Goal: Task Accomplishment & Management: Complete application form

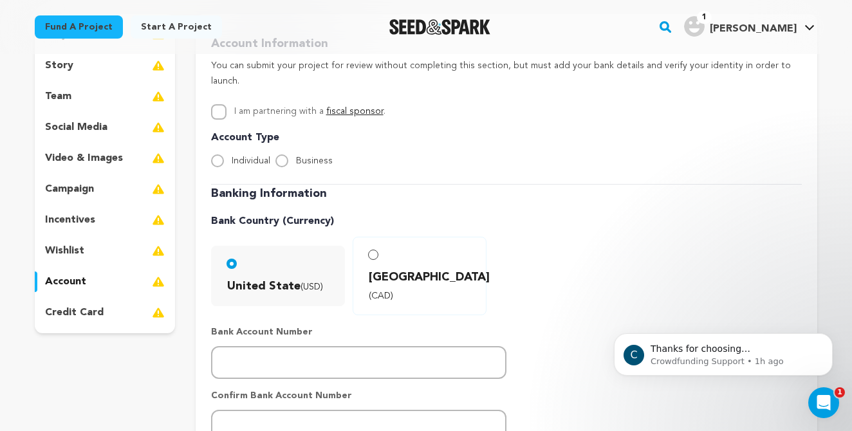
click at [78, 66] on div "story" at bounding box center [105, 65] width 140 height 21
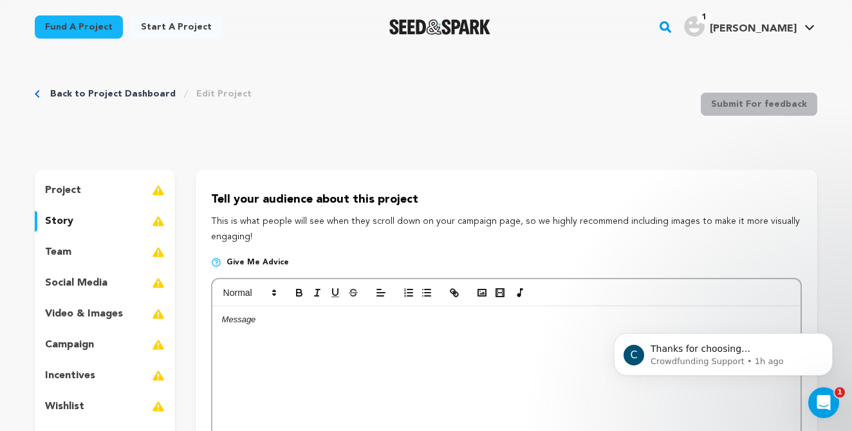
click at [91, 190] on div "project" at bounding box center [105, 190] width 140 height 21
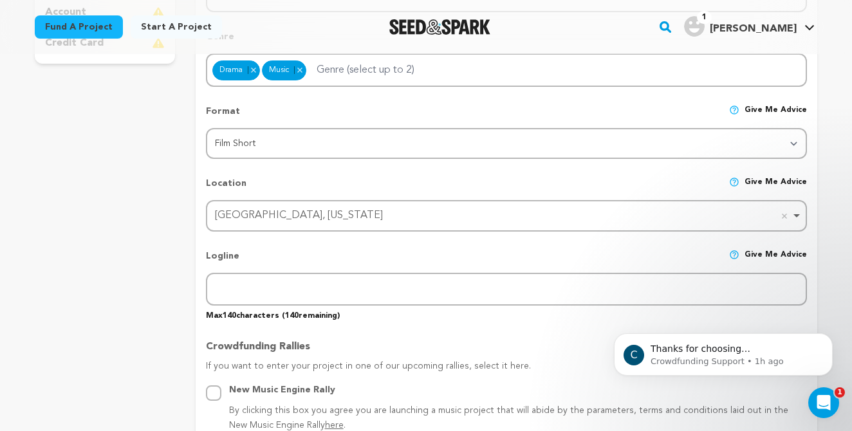
scroll to position [429, 0]
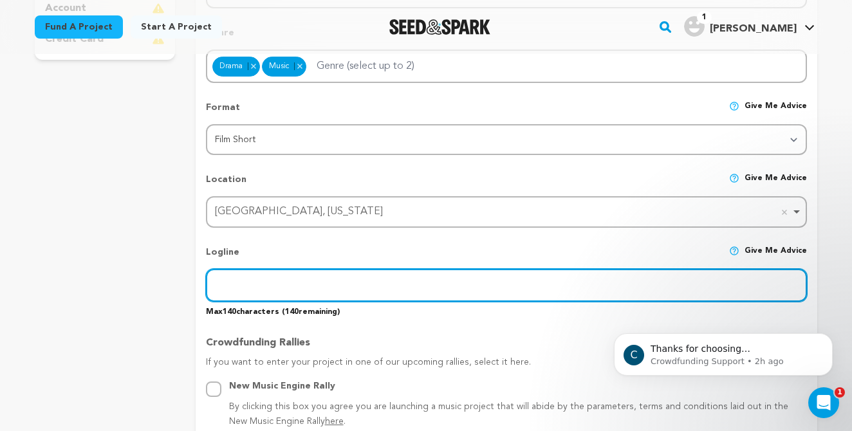
click at [324, 277] on input "text" at bounding box center [506, 285] width 601 height 33
paste input "After losing his father, a teenage guitarist is gifted one last message, one la…"
type input "After losing his father, a teenage guitarist is gifted one last message, one la…"
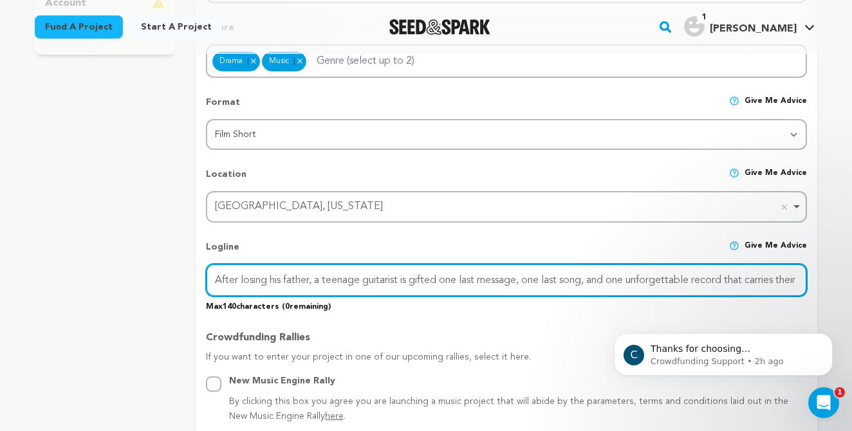
scroll to position [434, 0]
drag, startPoint x: 586, startPoint y: 276, endPoint x: 849, endPoint y: 277, distance: 263.8
click at [624, 272] on input "After losing his father, a teenage guitarist is gifted one last message, one la…" at bounding box center [506, 280] width 601 height 33
click at [539, 273] on input "After losing his father, a teenage guitarist is gifted one last message, one la…" at bounding box center [506, 280] width 601 height 33
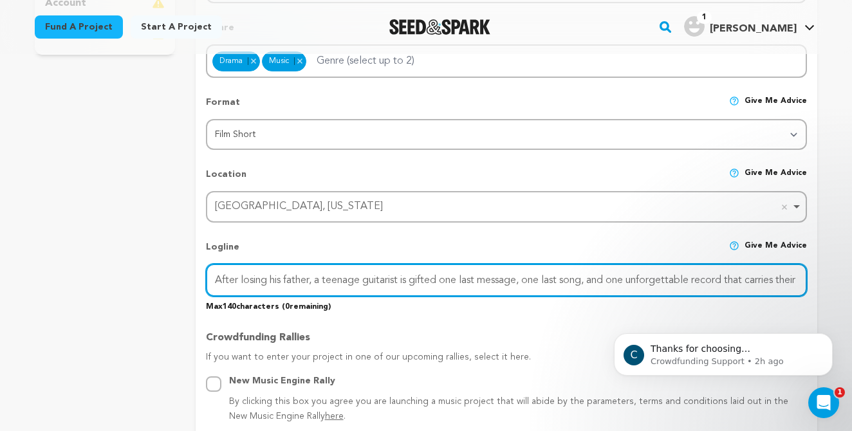
click at [539, 273] on input "After losing his father, a teenage guitarist is gifted one last message, one la…" at bounding box center [506, 280] width 601 height 33
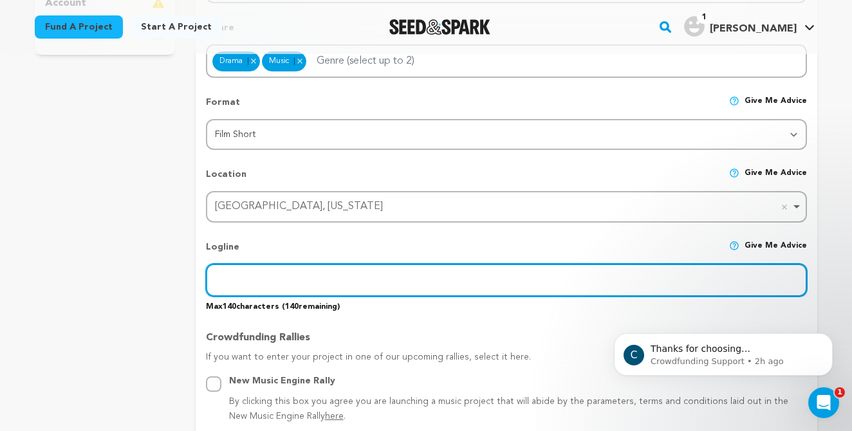
paste input "After losing his father, a teenage guitarist is gifted one last message, one la…"
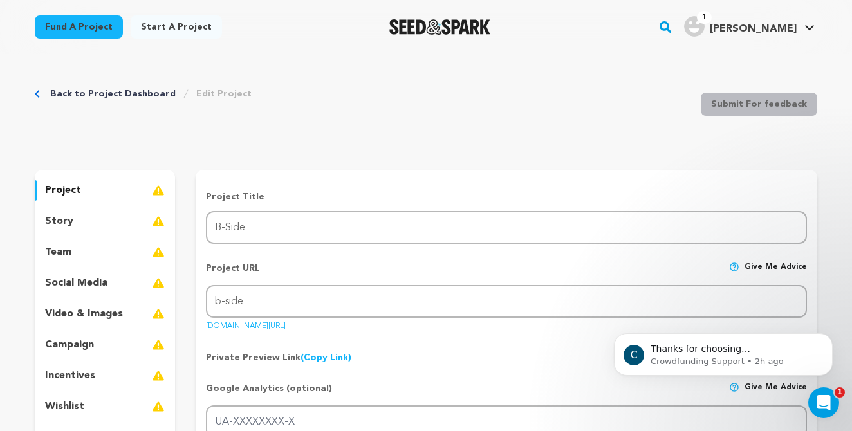
scroll to position [434, 0]
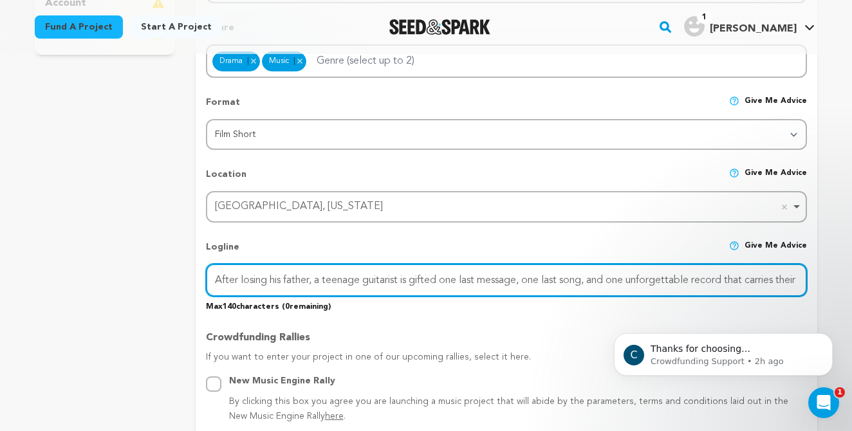
click at [311, 282] on input "After losing his father, a teenage guitarist is gifted one last message, one la…" at bounding box center [506, 280] width 601 height 33
drag, startPoint x: 291, startPoint y: 275, endPoint x: 154, endPoint y: 273, distance: 137.1
click at [274, 284] on input "After losing his father, a teenage guitarist is gifted one last message, one la…" at bounding box center [506, 280] width 601 height 33
drag, startPoint x: 737, startPoint y: 278, endPoint x: 825, endPoint y: 274, distance: 88.2
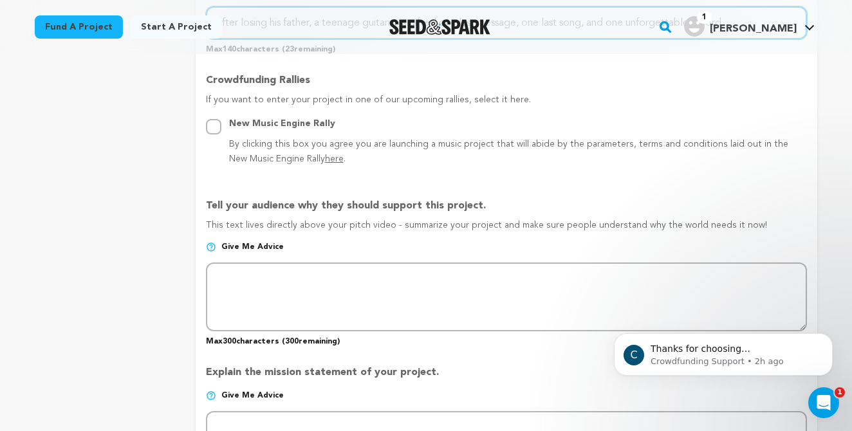
scroll to position [708, 0]
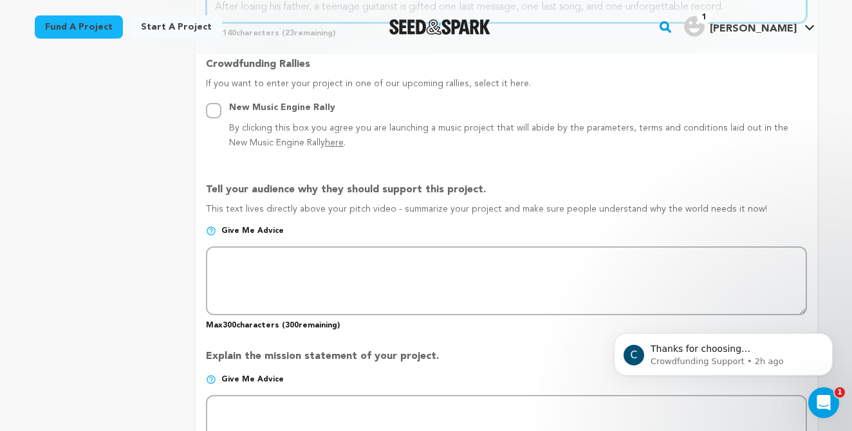
type input "After losing his father, a teenage guitarist is gifted one last message, one la…"
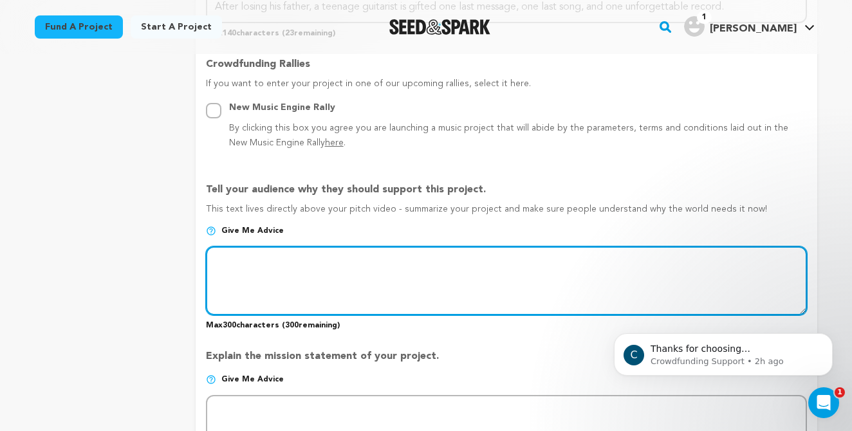
click at [342, 261] on textarea at bounding box center [506, 280] width 601 height 68
click at [339, 261] on textarea at bounding box center [506, 280] width 601 height 68
paste textarea "Before his father passes, [DEMOGRAPHIC_DATA] [PERSON_NAME] his final wish: to p…"
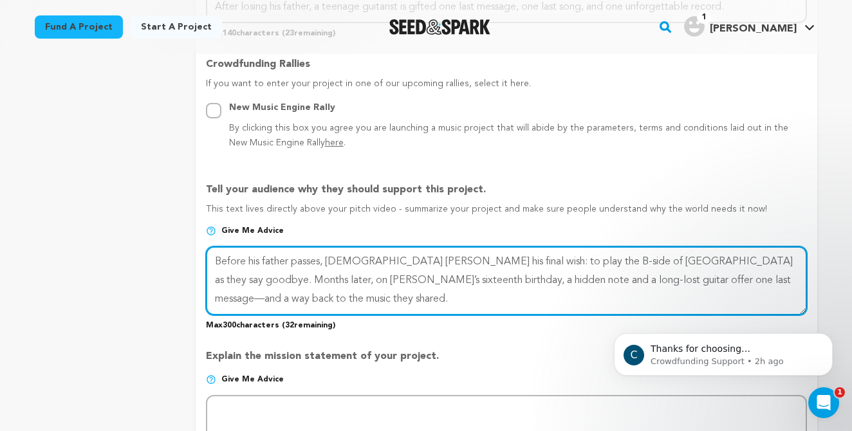
click at [659, 275] on textarea at bounding box center [506, 280] width 601 height 68
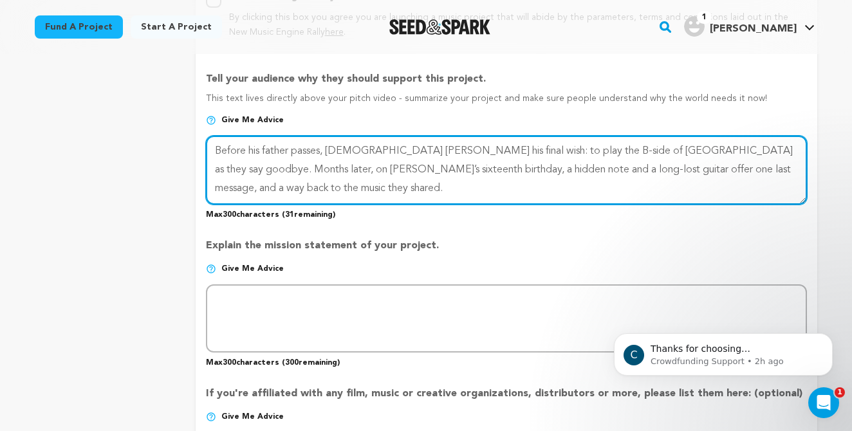
scroll to position [820, 0]
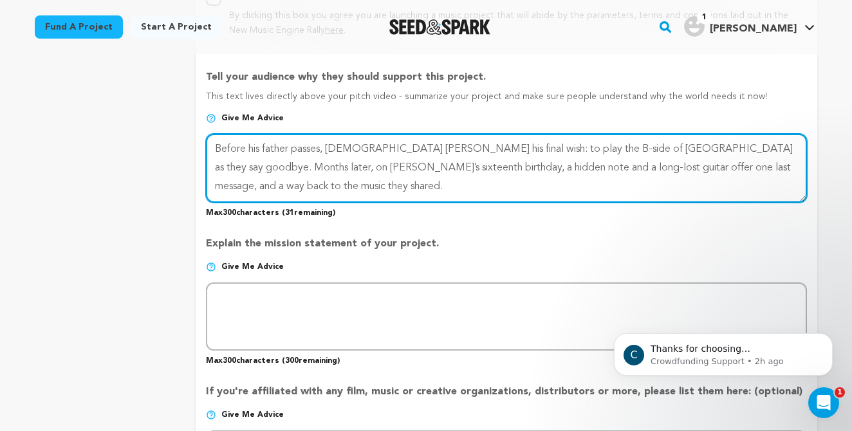
type textarea "Before his father passes, [DEMOGRAPHIC_DATA] [PERSON_NAME] his final wish: to p…"
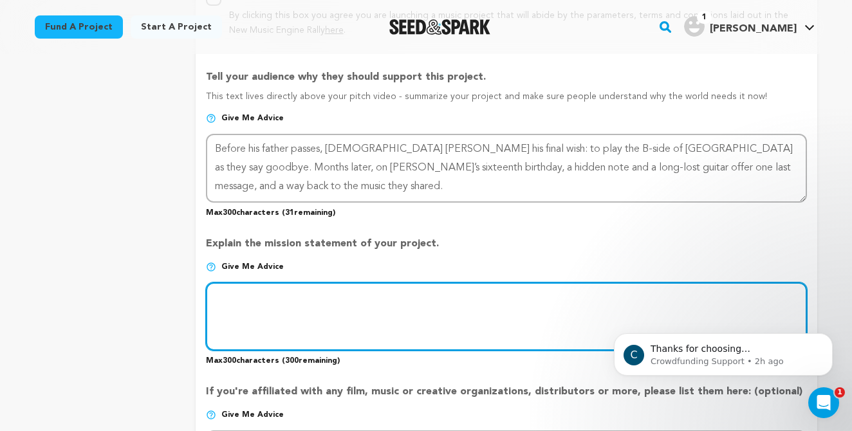
click at [359, 302] on textarea at bounding box center [506, 316] width 601 height 68
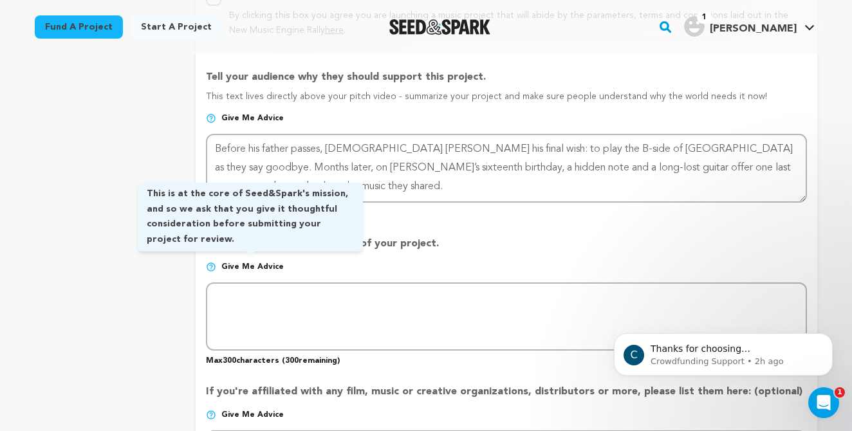
click at [236, 262] on span "Give me advice" at bounding box center [252, 267] width 62 height 10
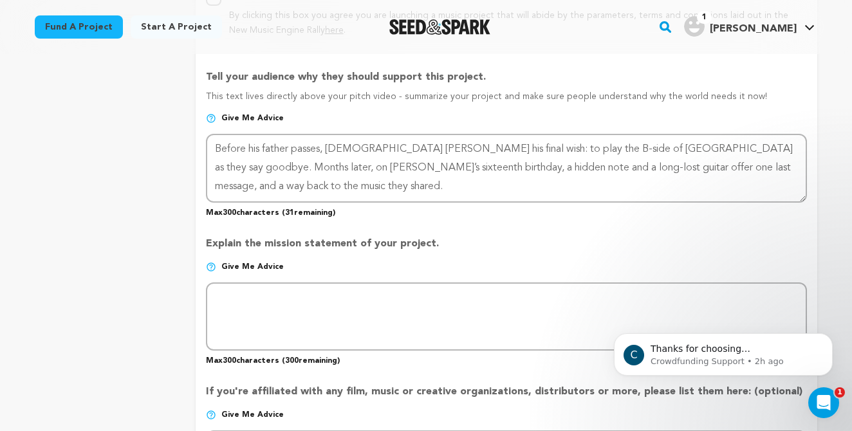
click at [236, 262] on span "Give me advice" at bounding box center [252, 267] width 62 height 10
click at [211, 262] on img at bounding box center [211, 267] width 10 height 10
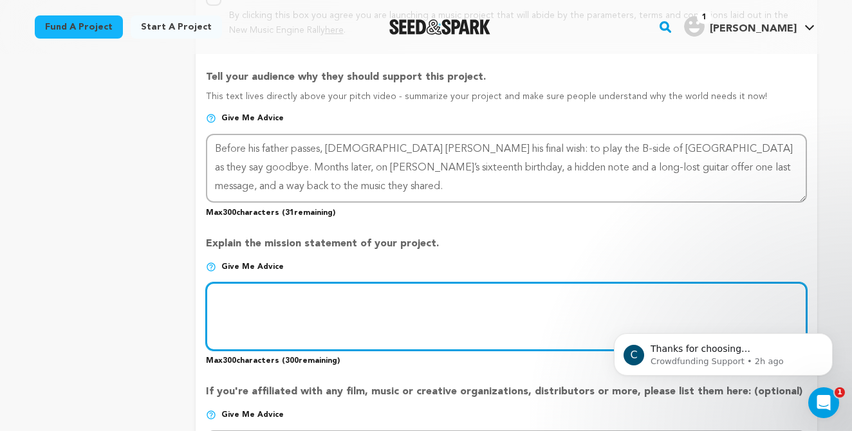
click at [230, 290] on textarea at bounding box center [506, 316] width 601 height 68
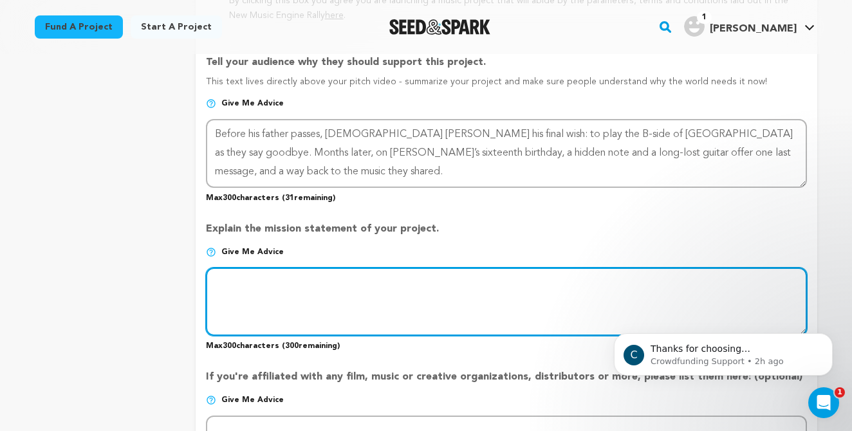
click at [332, 272] on textarea at bounding box center [506, 302] width 601 height 68
paste textarea "B-Side is a coming-of-age short about grief, legacy, and the healing power of m…"
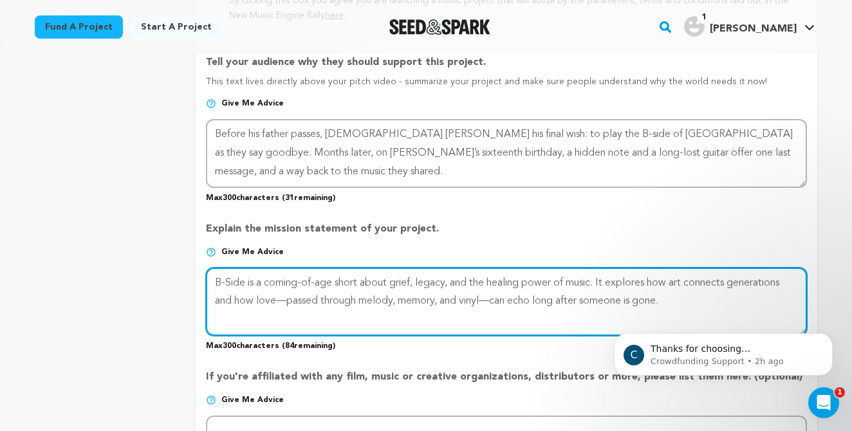
click at [284, 295] on textarea at bounding box center [506, 302] width 601 height 68
click at [489, 297] on textarea at bounding box center [506, 302] width 601 height 68
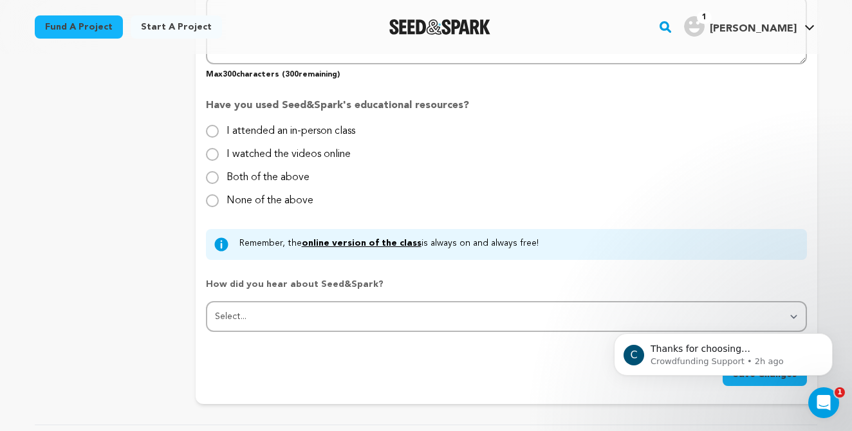
scroll to position [1269, 0]
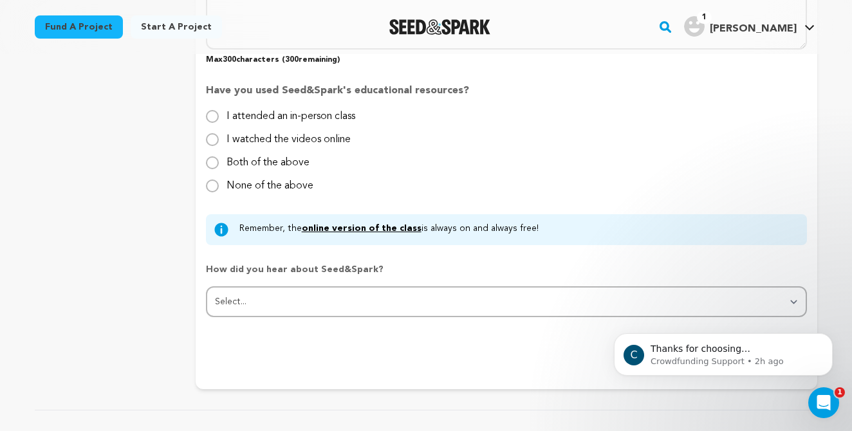
type textarea "B-Side is a coming-of-age short about grief, legacy, and the healing power of m…"
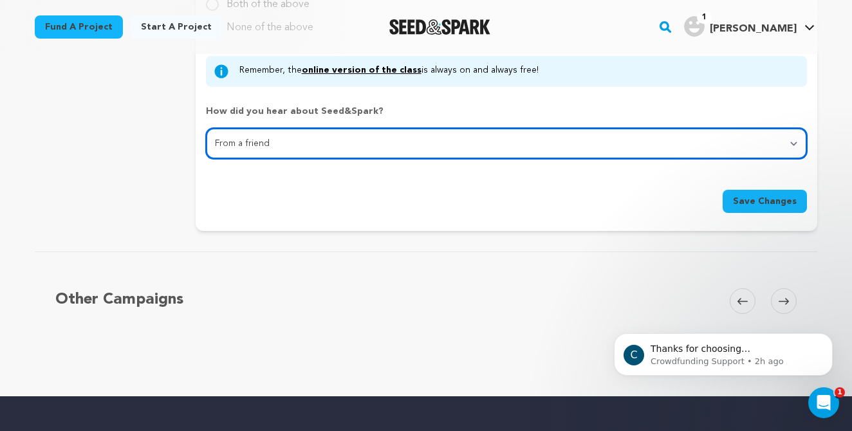
scroll to position [1428, 0]
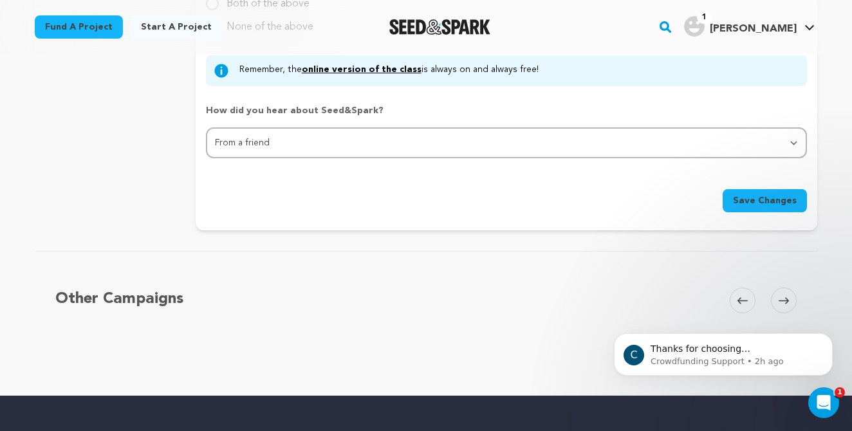
click at [750, 198] on span "Save Changes" at bounding box center [765, 200] width 64 height 13
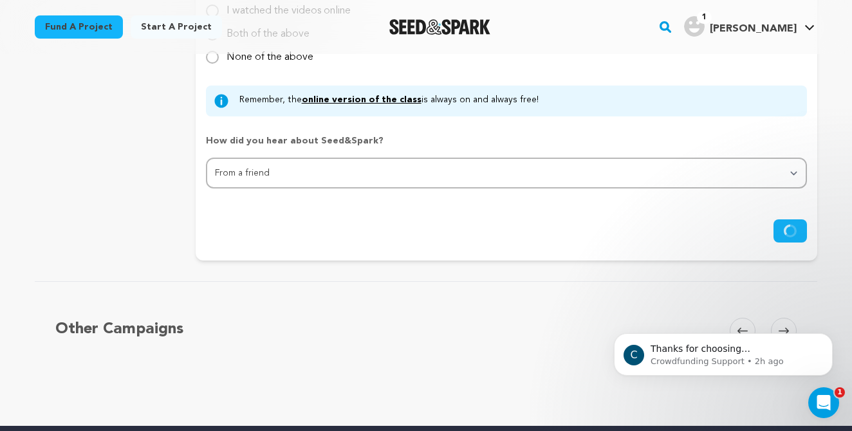
scroll to position [1399, 0]
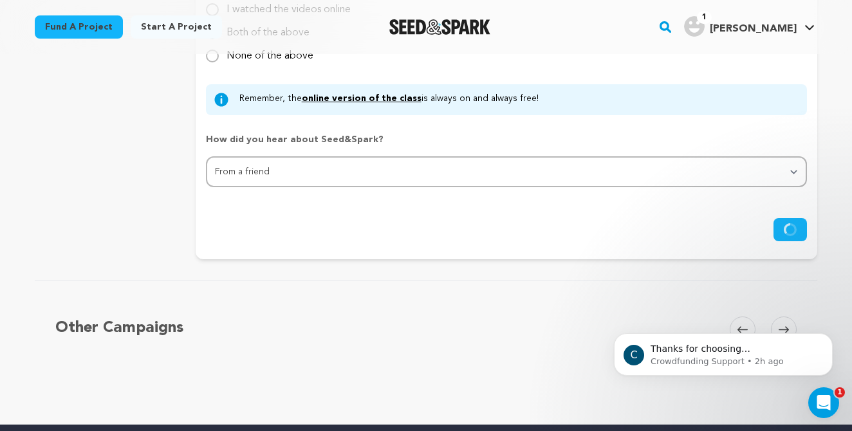
click at [788, 223] on circle "submit" at bounding box center [789, 230] width 15 height 15
click at [788, 224] on circle "submit" at bounding box center [790, 230] width 13 height 13
click at [788, 223] on circle "submit" at bounding box center [790, 230] width 14 height 14
click at [788, 221] on icon "submit" at bounding box center [789, 229] width 17 height 17
click at [788, 223] on icon "submit" at bounding box center [793, 229] width 10 height 12
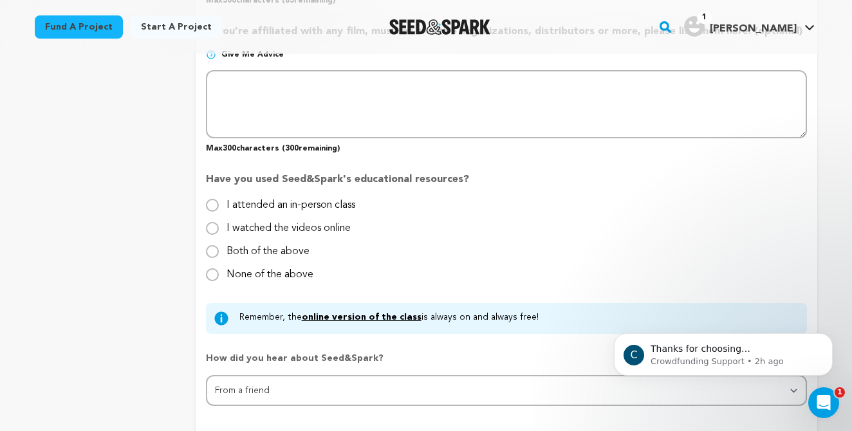
scroll to position [1248, 0]
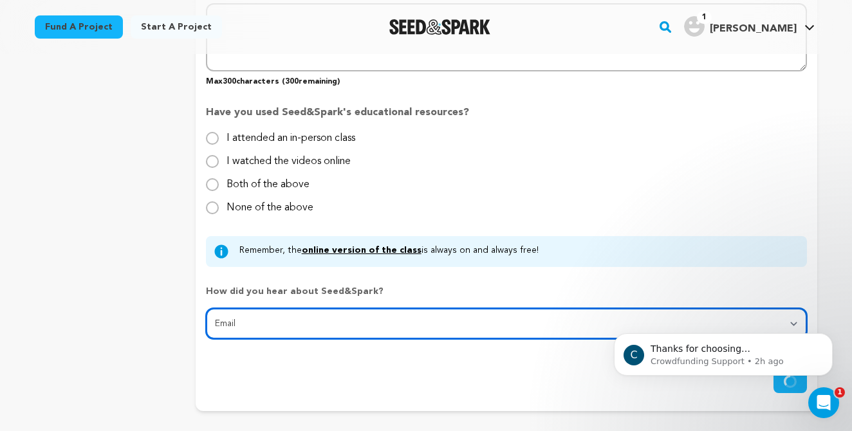
select select "1"
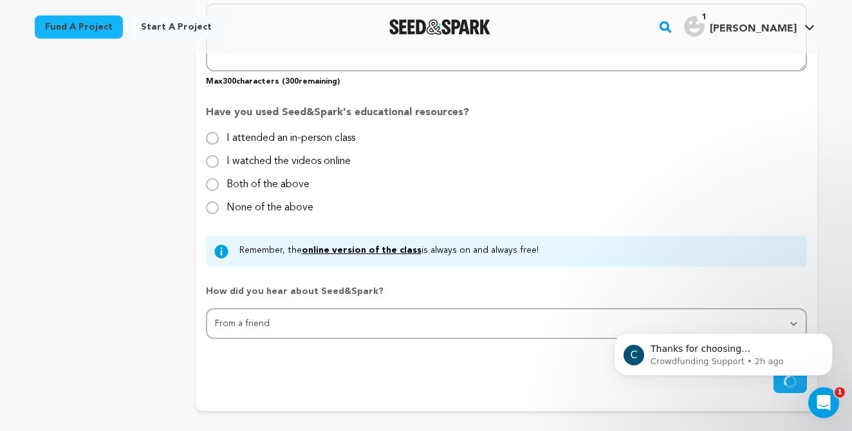
click at [813, 305] on div "C Thanks for choosing Seed&amp;Spark for your project! If you have any question…" at bounding box center [723, 295] width 237 height 161
click at [827, 340] on icon "Dismiss notification" at bounding box center [828, 336] width 7 height 7
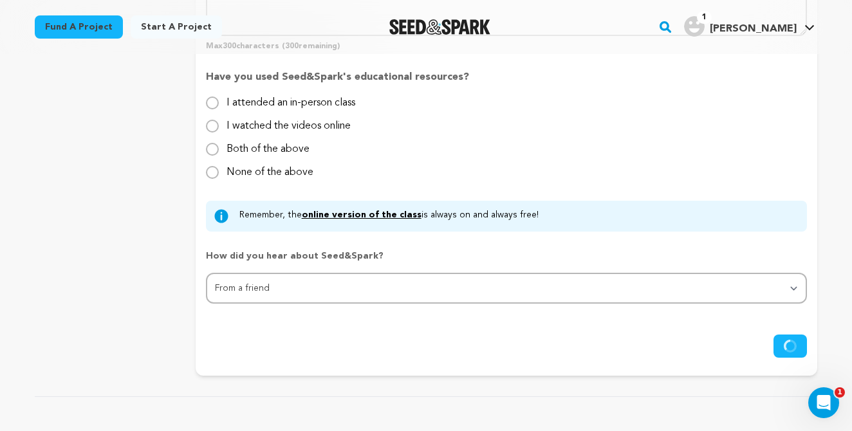
scroll to position [1304, 0]
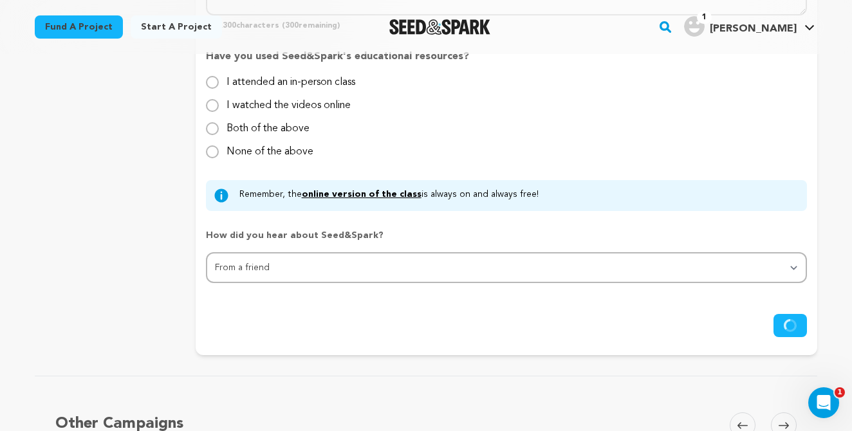
click at [791, 322] on icon "submit" at bounding box center [790, 326] width 18 height 18
click at [791, 322] on icon "submit" at bounding box center [789, 325] width 15 height 15
click at [791, 322] on icon "submit" at bounding box center [790, 326] width 18 height 18
click at [791, 322] on icon "submit" at bounding box center [789, 325] width 17 height 17
click at [791, 322] on icon "submit" at bounding box center [790, 326] width 16 height 16
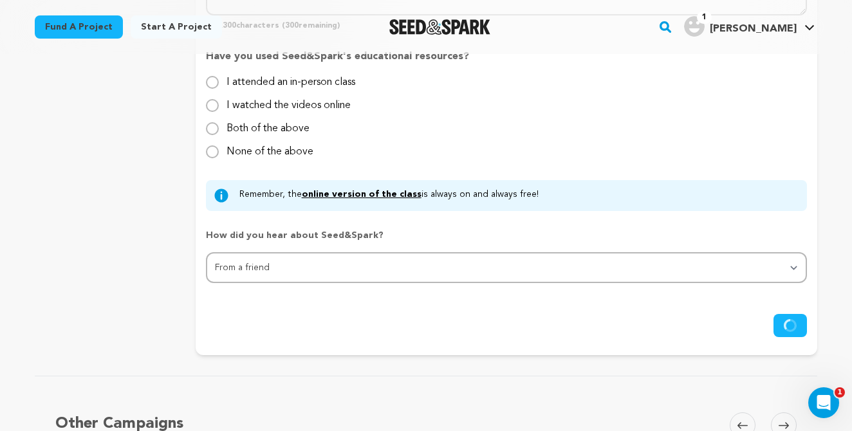
click at [791, 322] on icon "submit" at bounding box center [789, 325] width 15 height 15
click at [791, 322] on icon "submit" at bounding box center [790, 325] width 14 height 14
click at [791, 322] on icon "submit" at bounding box center [789, 325] width 15 height 15
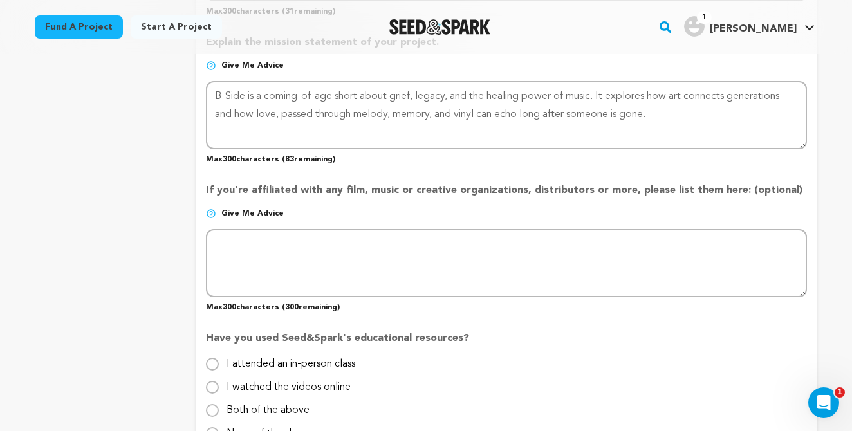
scroll to position [886, 0]
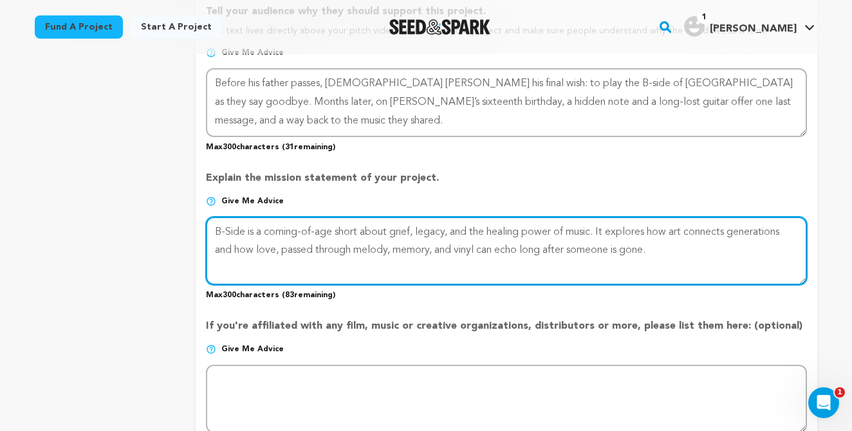
drag, startPoint x: 655, startPoint y: 245, endPoint x: 212, endPoint y: 211, distance: 444.6
click at [212, 211] on div "Explain the mission statement of your project. Give me advice Max 300 character…" at bounding box center [506, 230] width 601 height 140
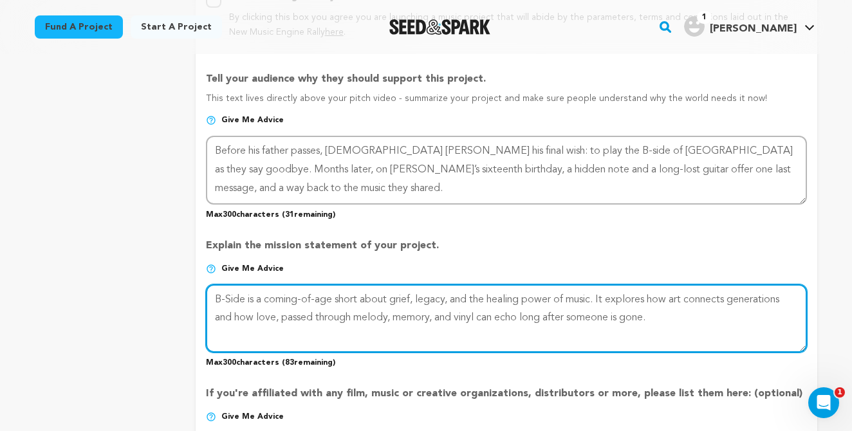
scroll to position [820, 0]
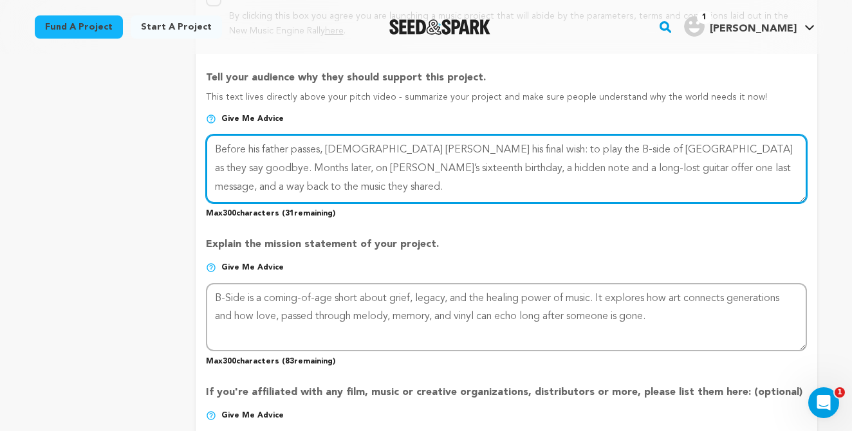
drag, startPoint x: 327, startPoint y: 183, endPoint x: 206, endPoint y: 131, distance: 132.3
click at [206, 134] on div at bounding box center [506, 168] width 601 height 68
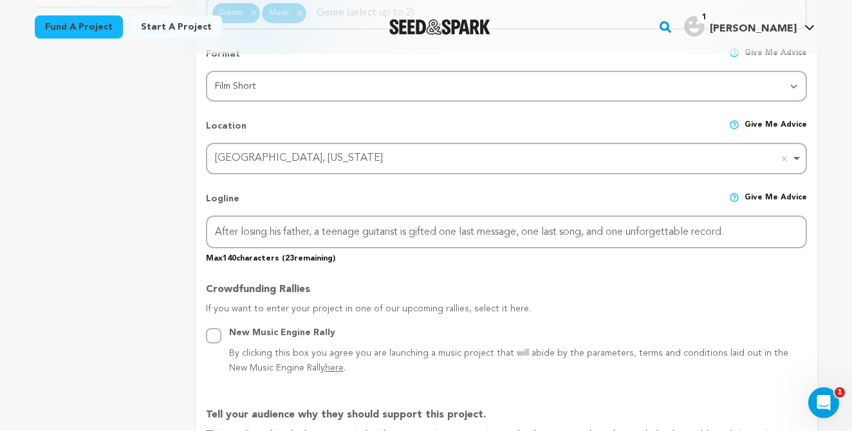
scroll to position [484, 0]
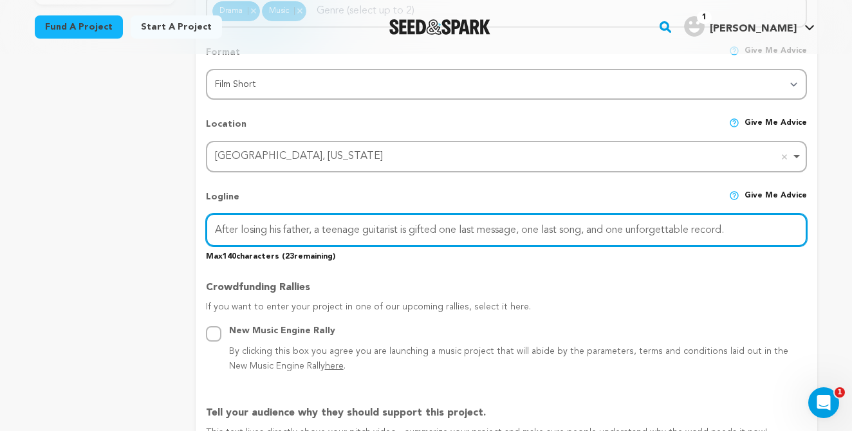
drag, startPoint x: 748, startPoint y: 226, endPoint x: 140, endPoint y: 204, distance: 609.1
click at [140, 204] on div "project story team social media video & images campaign incentives wishlist" at bounding box center [426, 429] width 782 height 1489
click at [286, 227] on input "After losing his father, a teenage guitarist is gifted one last message, one la…" at bounding box center [506, 230] width 601 height 33
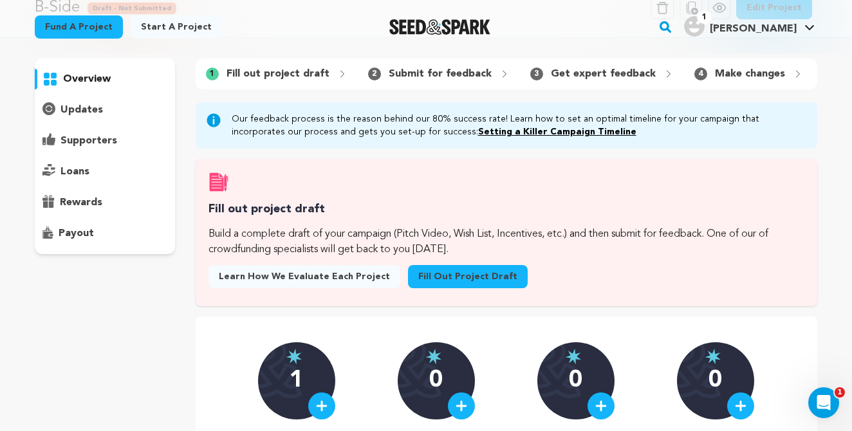
scroll to position [78, 0]
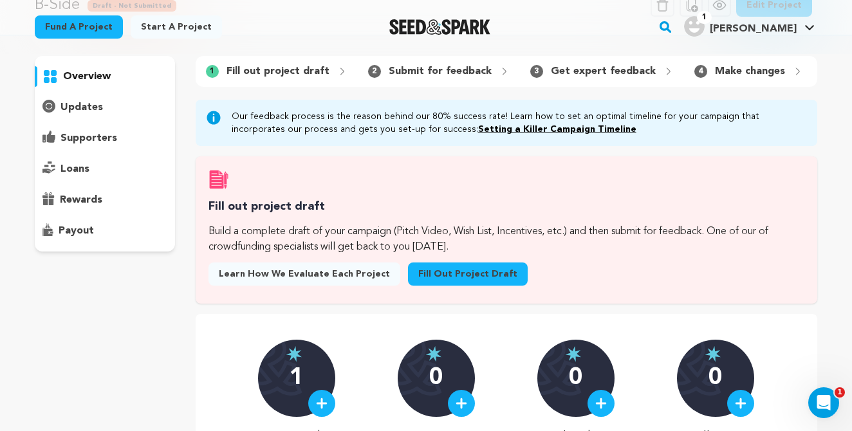
click at [434, 266] on link "Fill out project draft" at bounding box center [468, 274] width 120 height 23
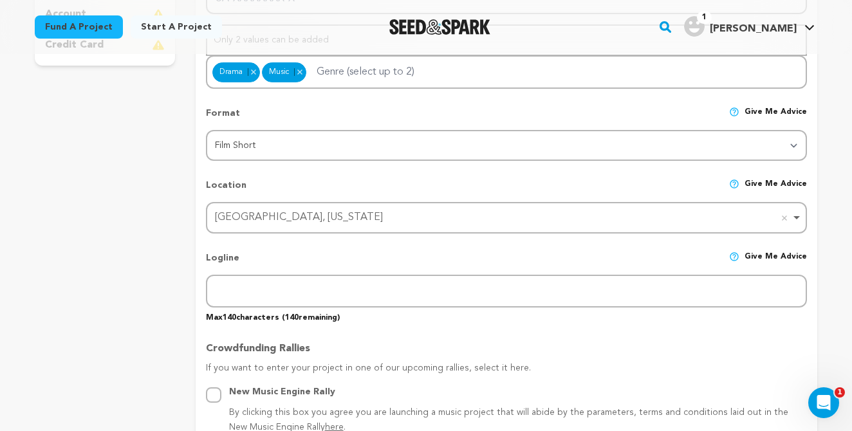
scroll to position [429, 0]
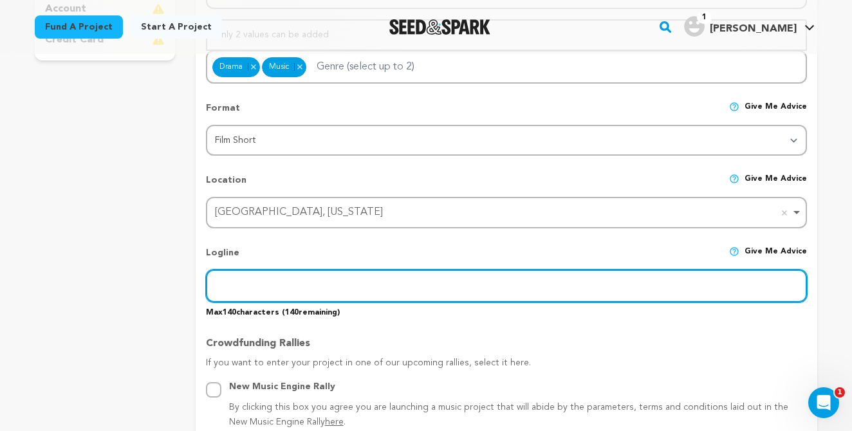
click at [245, 290] on input "text" at bounding box center [506, 286] width 601 height 33
paste input "After losing his father, a teenage guitarist is gifted one last message, one la…"
click at [271, 282] on input "After losing his father, a teenage guitarist is gifted one last message, one la…" at bounding box center [506, 286] width 601 height 33
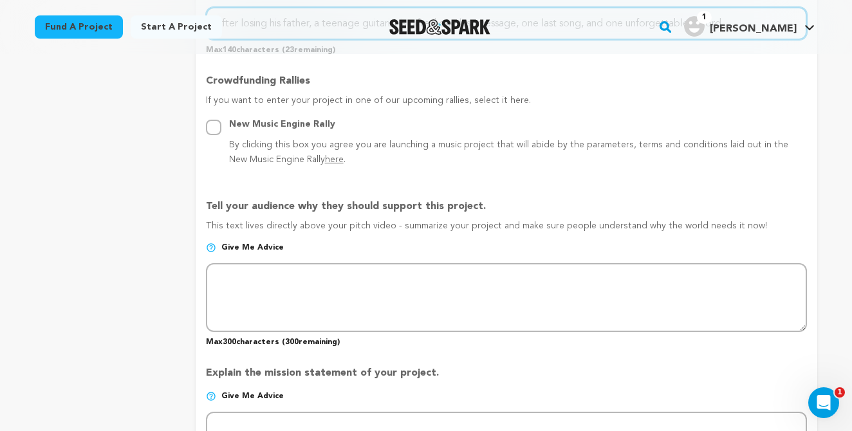
scroll to position [692, 0]
type input "After losing his father, a teenage guitarist is gifted one last message, one la…"
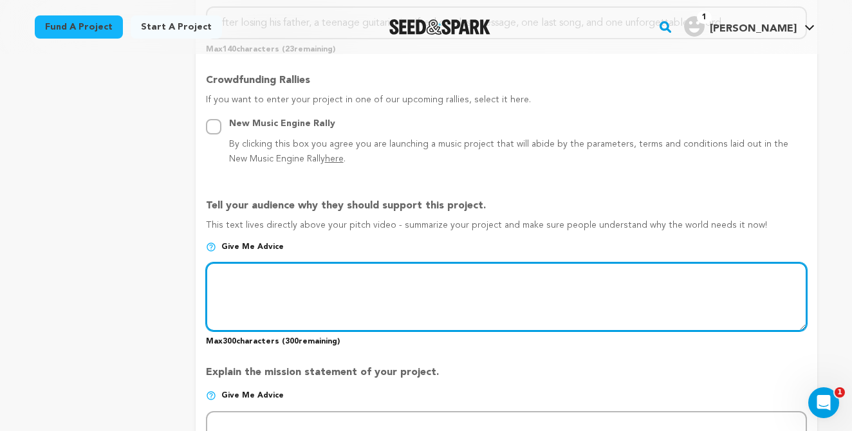
click at [308, 273] on textarea at bounding box center [506, 297] width 601 height 68
paste textarea "Before his father passes, 15-year-old Benny fulfills his final wish: to play th…"
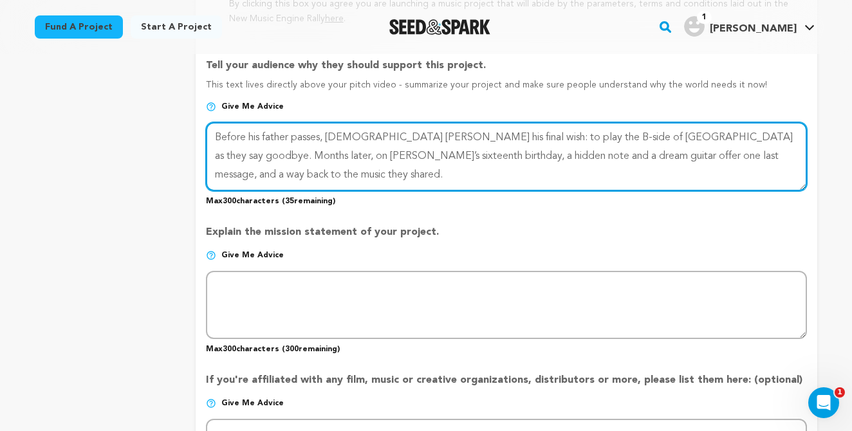
scroll to position [833, 0]
type textarea "Before his father passes, 15-year-old Benny fulfills his final wish: to play th…"
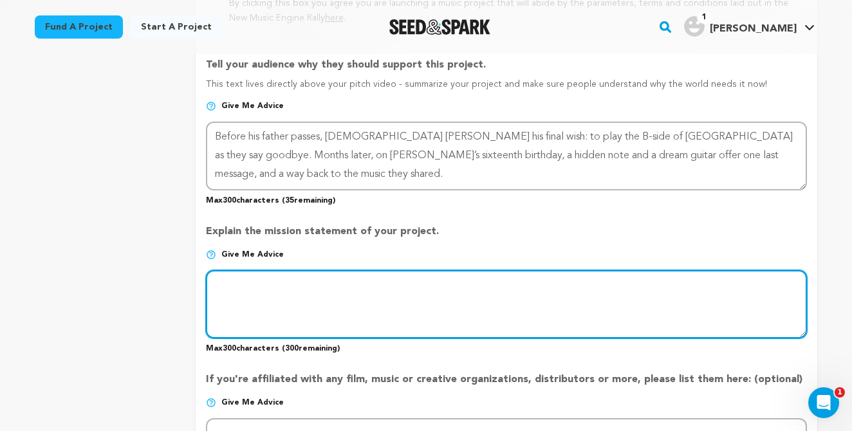
click at [303, 281] on textarea at bounding box center [506, 304] width 601 height 68
paste textarea "B-Side is a coming-of-age short about grief, legacy, and the healing power of m…"
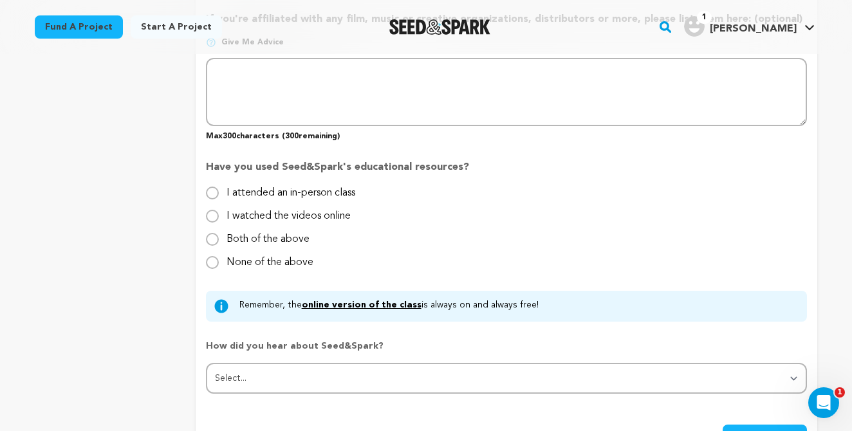
scroll to position [1203, 0]
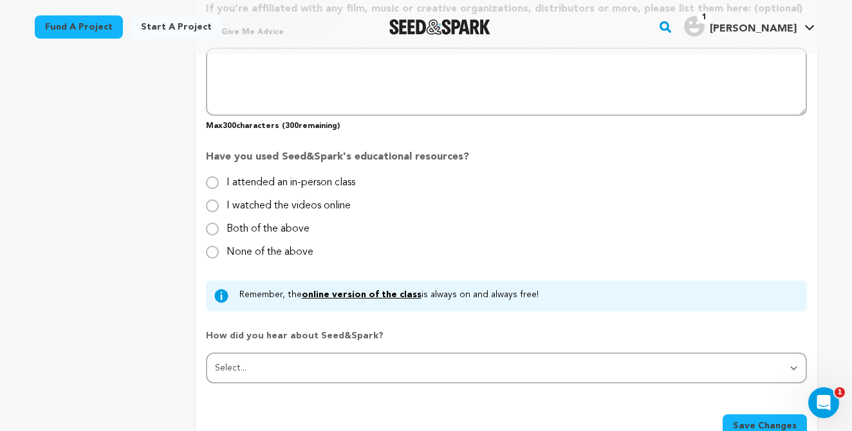
type textarea "B-Side is a coming-of-age short about grief, legacy, and the healing power of m…"
click at [213, 248] on input "None of the above" at bounding box center [212, 252] width 13 height 13
radio input "true"
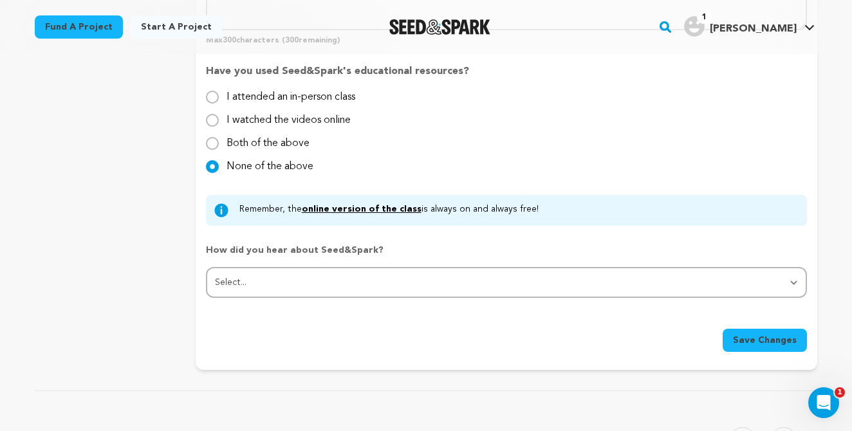
scroll to position [1318, 0]
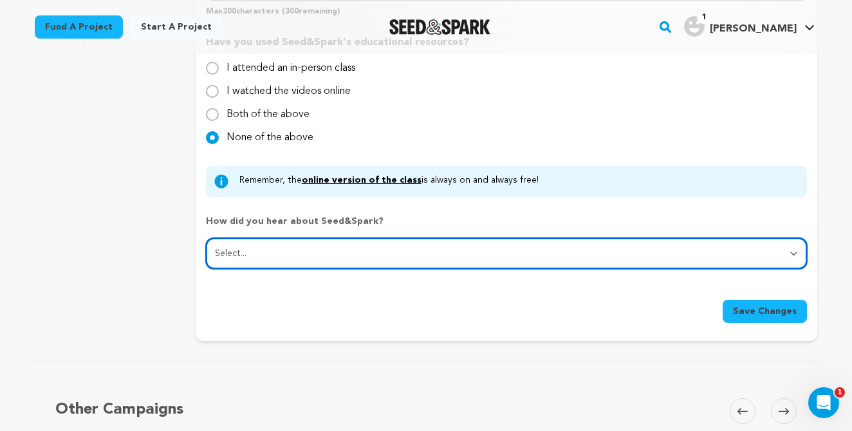
select select "1"
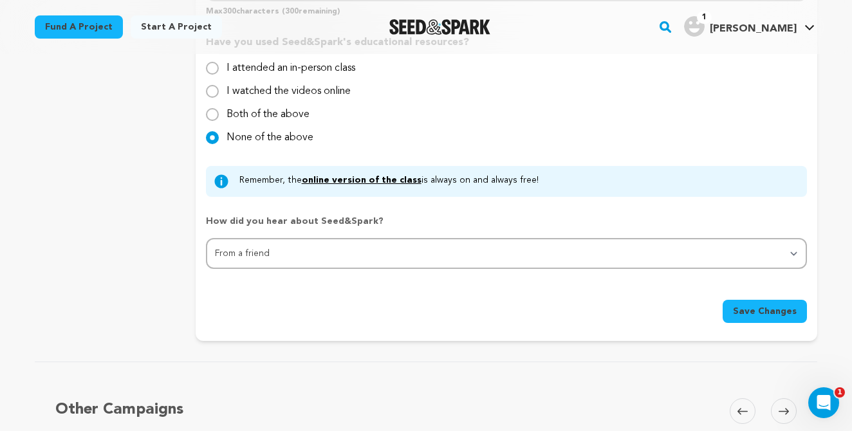
click at [739, 306] on span "Save Changes" at bounding box center [765, 311] width 64 height 13
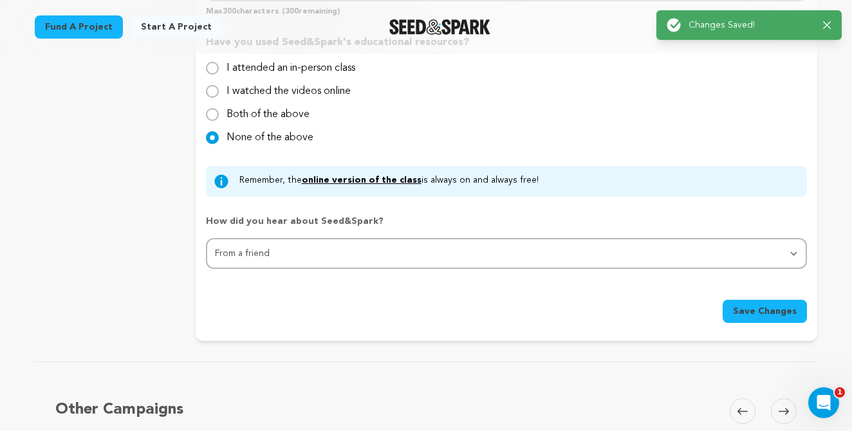
scroll to position [0, 0]
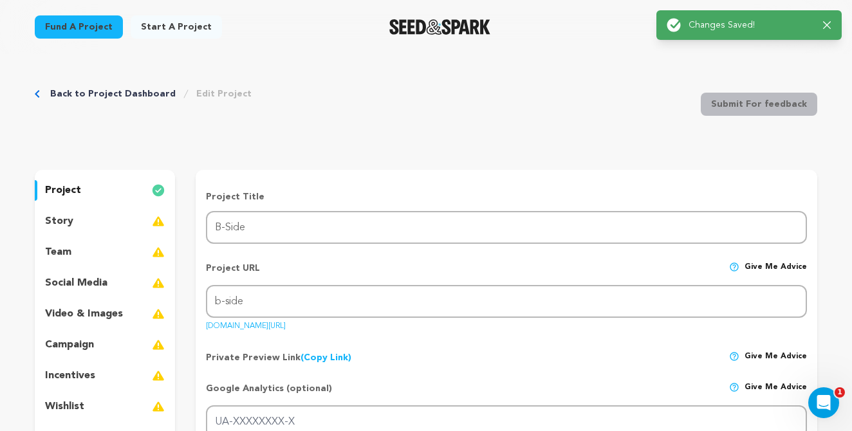
click at [84, 223] on div "story" at bounding box center [105, 221] width 140 height 21
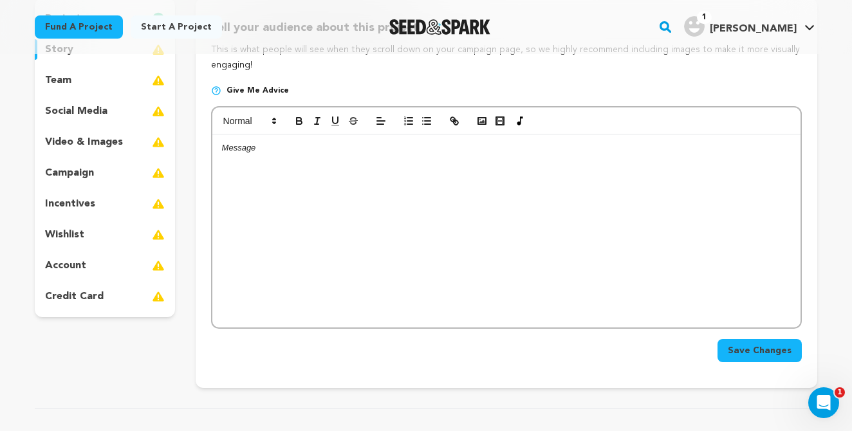
scroll to position [165, 0]
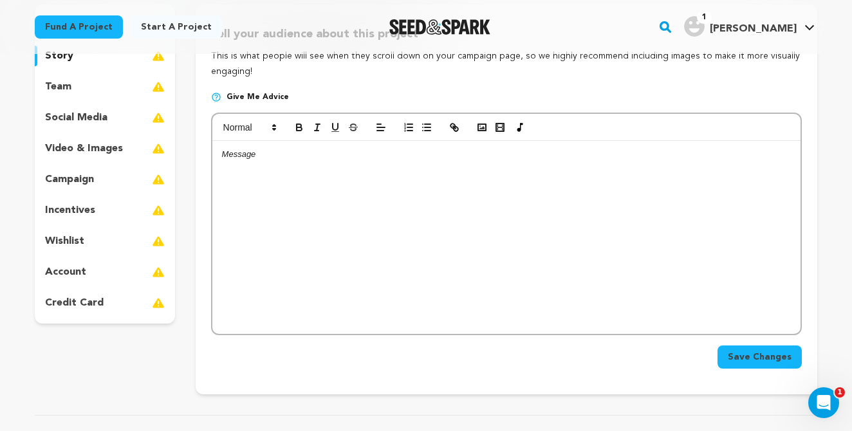
click at [280, 156] on p at bounding box center [506, 155] width 569 height 12
click at [273, 160] on div at bounding box center [506, 237] width 588 height 193
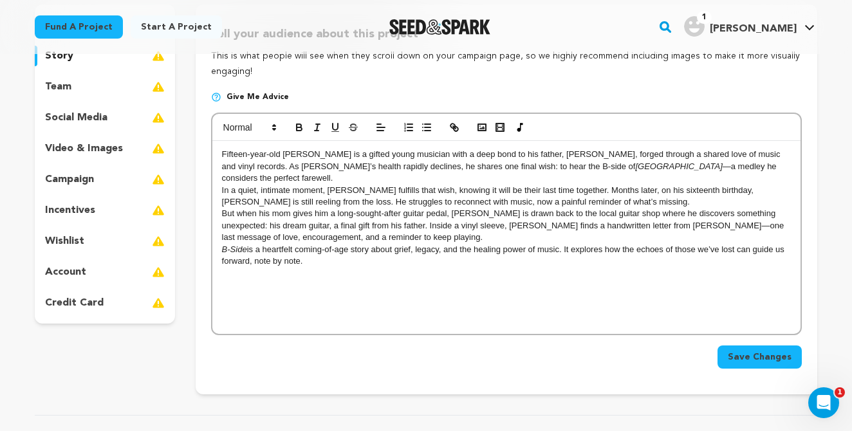
click at [251, 153] on p "Fifteen-year-old Benny is a gifted young musician with a deep bond to his fathe…" at bounding box center [506, 166] width 569 height 35
click at [400, 166] on p "Fifteen year-old Benny is a gifted young musician with a deep bond to his fathe…" at bounding box center [506, 166] width 569 height 35
click at [533, 165] on p "Fifteen year-old Benny is a gifted young musician with a deep bond to his fathe…" at bounding box center [506, 166] width 569 height 35
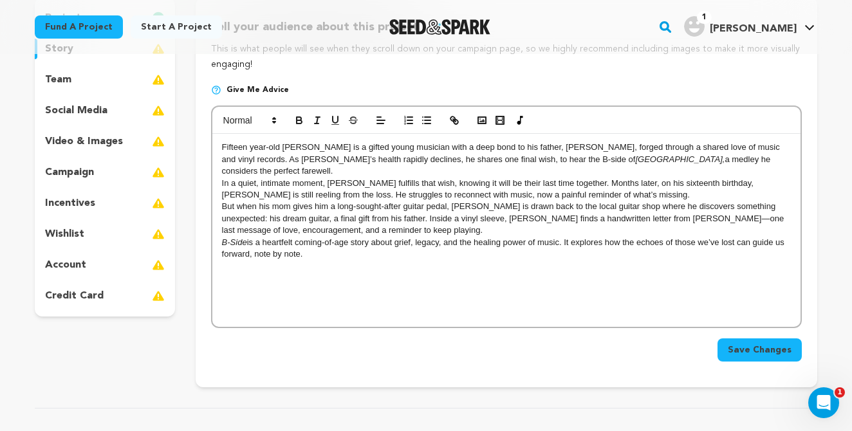
scroll to position [176, 0]
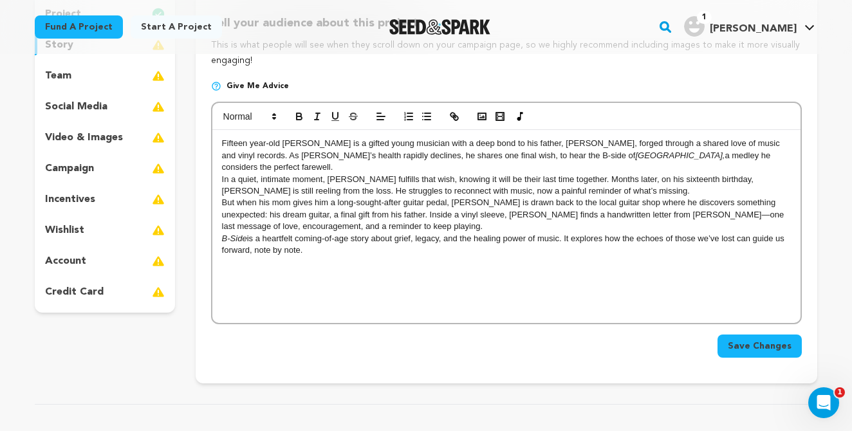
click at [357, 197] on p "But when his mom gives him a long-sought-after guitar pedal, Benny is drawn bac…" at bounding box center [506, 214] width 569 height 35
click at [778, 197] on p "But when his mom gives him a long sought after guitar pedal, Benny is drawn bac…" at bounding box center [506, 214] width 569 height 35
click at [382, 199] on p "But when his mom gives him a long sought after guitar pedal, Benny is drawn bac…" at bounding box center [506, 214] width 569 height 35
click at [665, 201] on p "But when his mom gives him a long sought after guitar pedal, Benny is drawn bac…" at bounding box center [506, 214] width 569 height 35
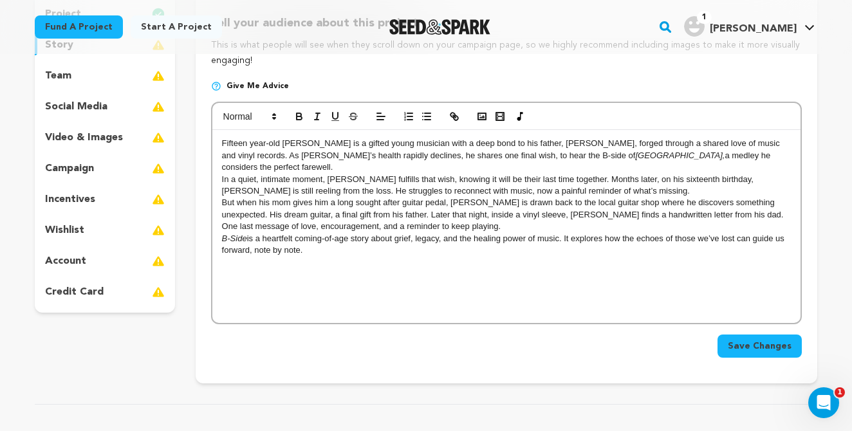
click at [744, 343] on span "Save Changes" at bounding box center [760, 346] width 64 height 13
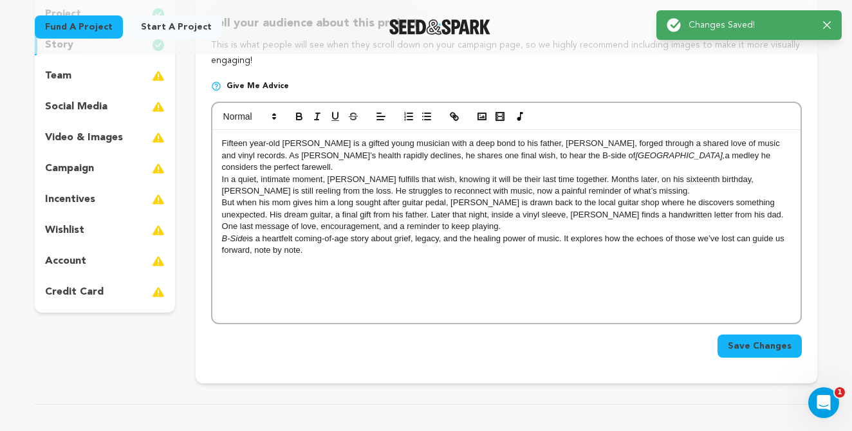
scroll to position [0, 0]
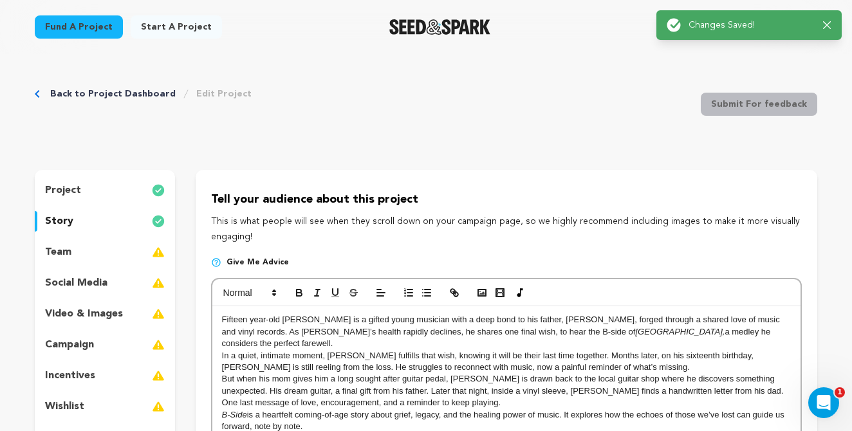
click at [73, 245] on div "team" at bounding box center [105, 252] width 140 height 21
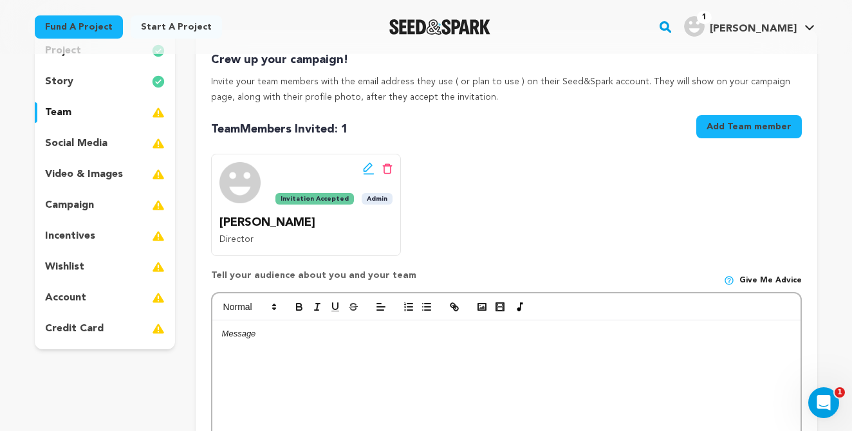
scroll to position [140, 0]
click at [98, 143] on p "social media" at bounding box center [76, 142] width 62 height 15
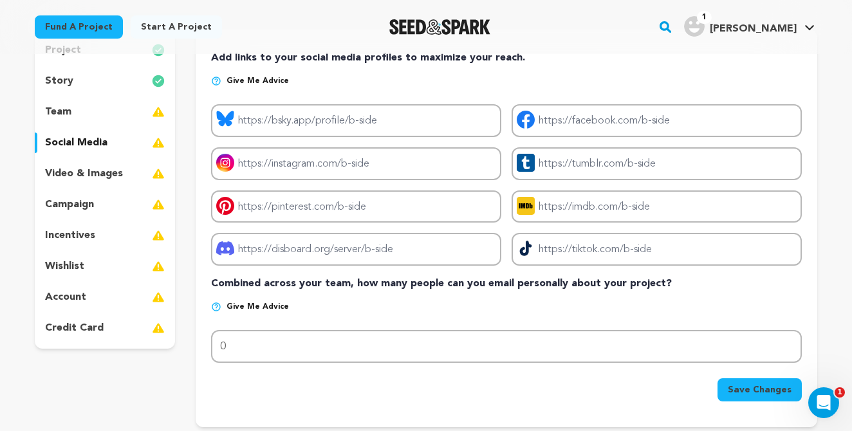
click at [102, 171] on p "video & images" at bounding box center [84, 173] width 78 height 15
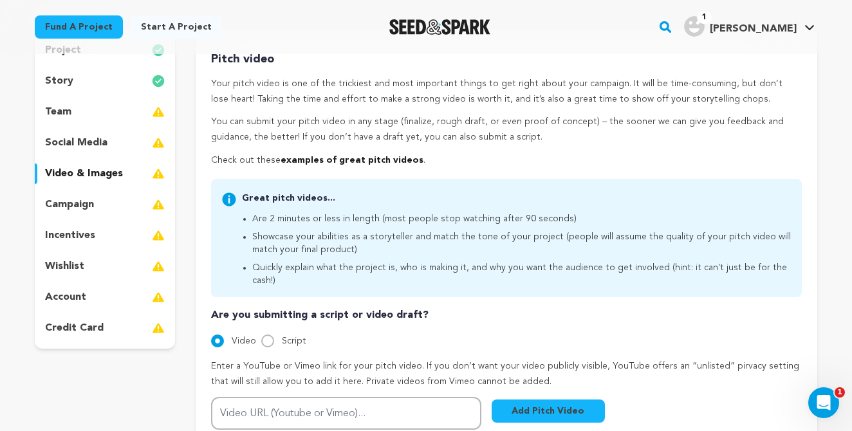
scroll to position [198, 0]
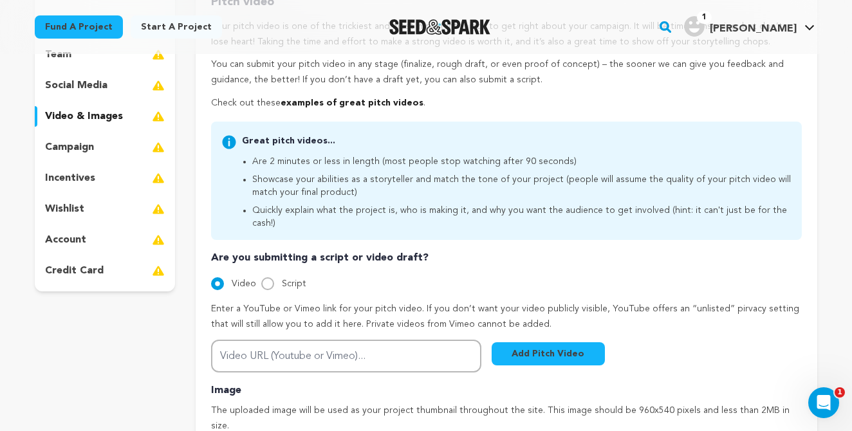
click at [113, 149] on div "campaign" at bounding box center [105, 147] width 140 height 21
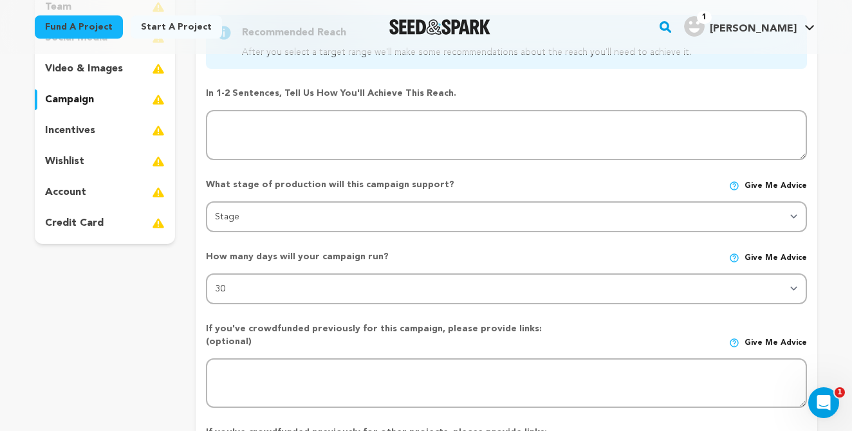
scroll to position [234, 0]
